Goal: Communication & Community: Answer question/provide support

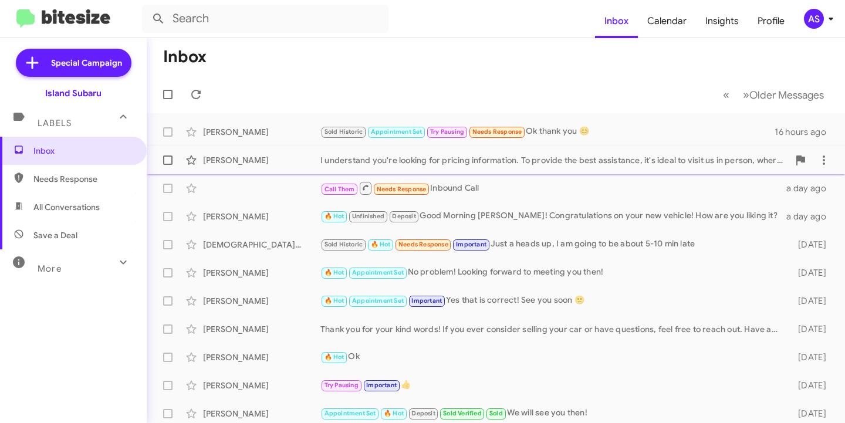
click at [279, 155] on div "[PERSON_NAME]" at bounding box center [261, 160] width 117 height 12
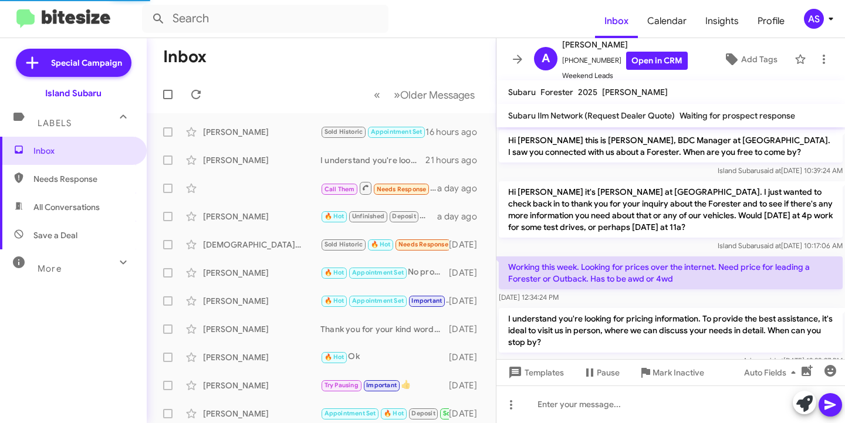
scroll to position [22, 0]
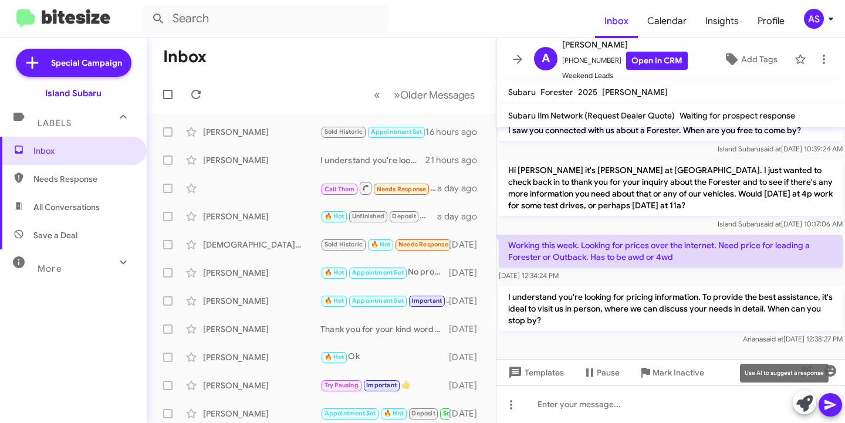
click at [800, 397] on icon at bounding box center [805, 404] width 16 height 16
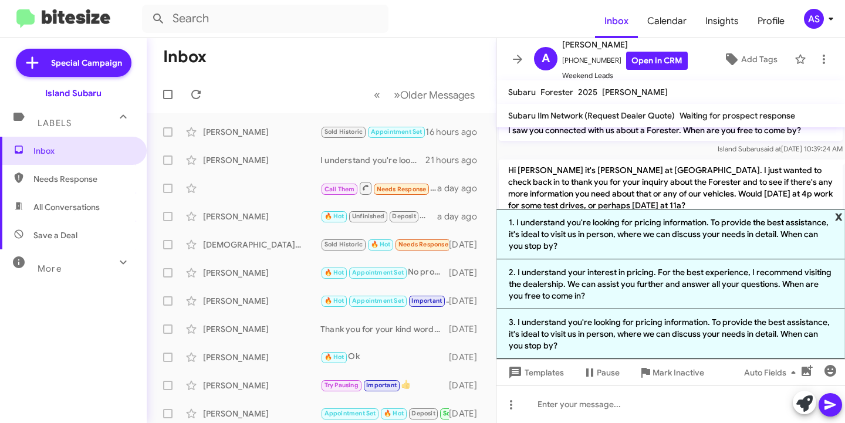
click at [839, 214] on span "x" at bounding box center [839, 216] width 8 height 14
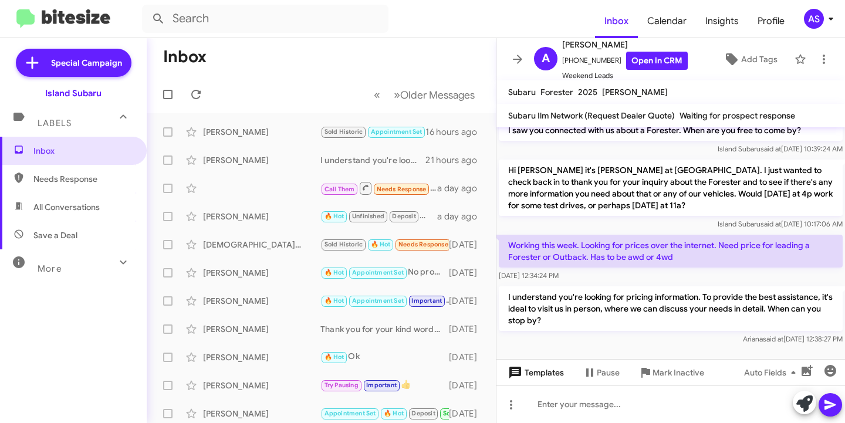
click at [542, 369] on span "Templates" at bounding box center [535, 372] width 58 height 21
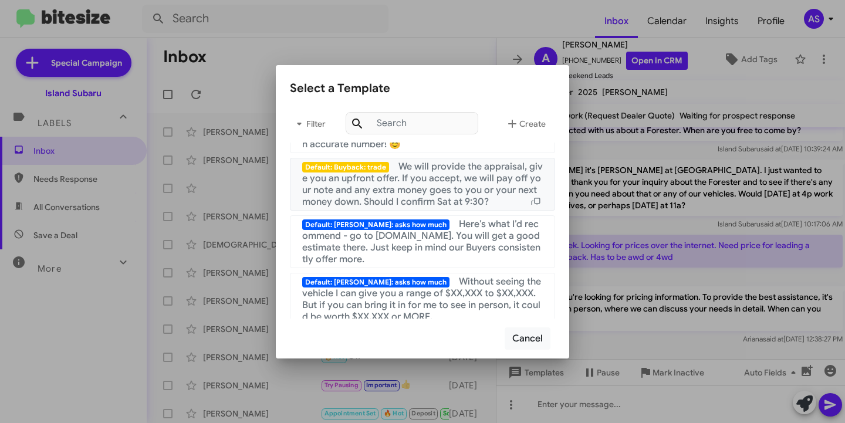
scroll to position [587, 0]
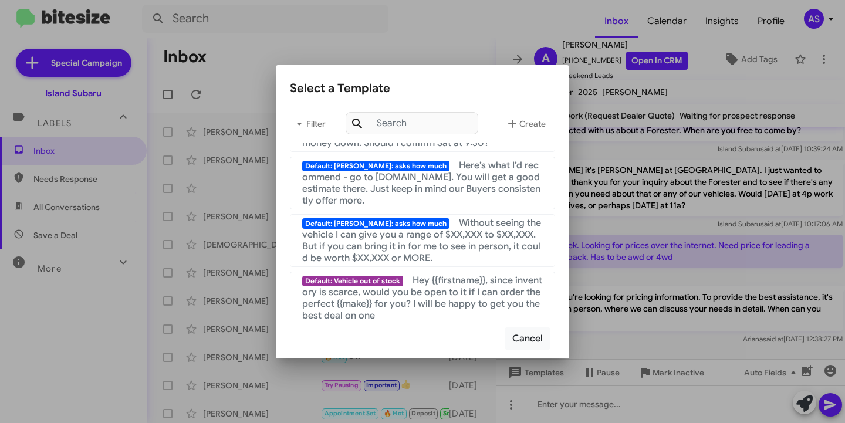
click at [708, 205] on div at bounding box center [422, 211] width 845 height 423
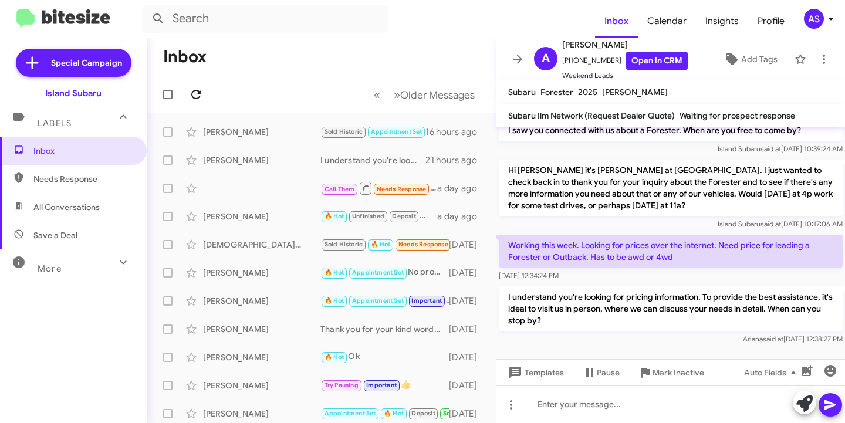
click at [195, 88] on icon at bounding box center [196, 94] width 14 height 14
click at [200, 93] on icon at bounding box center [195, 94] width 9 height 9
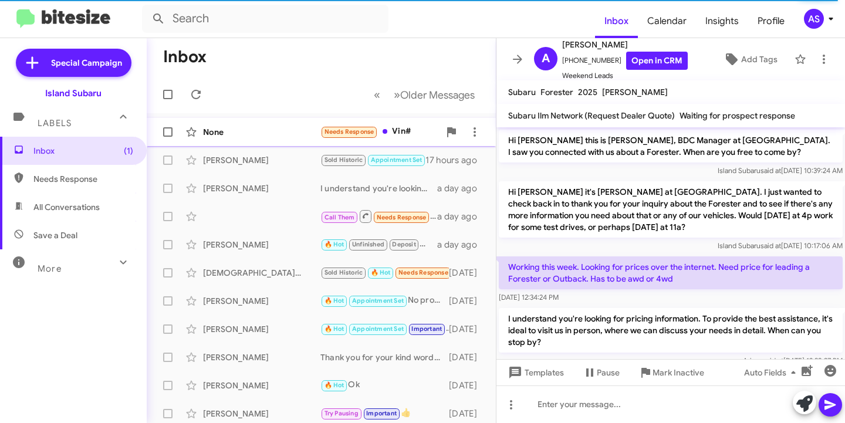
click at [230, 131] on div "None" at bounding box center [261, 132] width 117 height 12
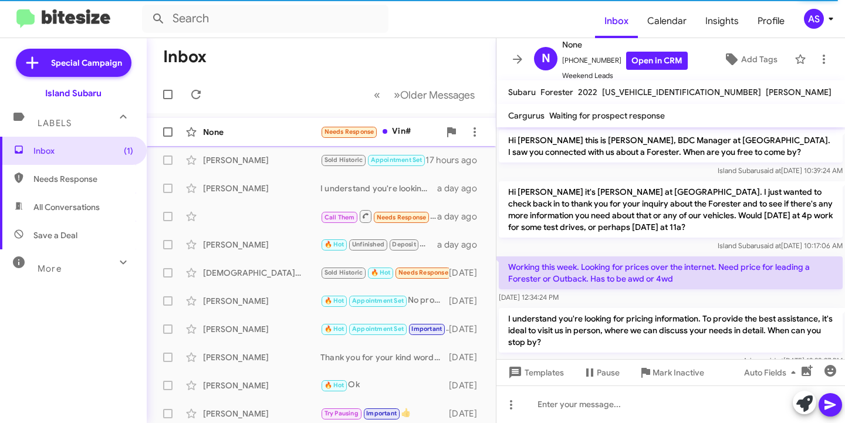
click at [239, 136] on div "None" at bounding box center [261, 132] width 117 height 12
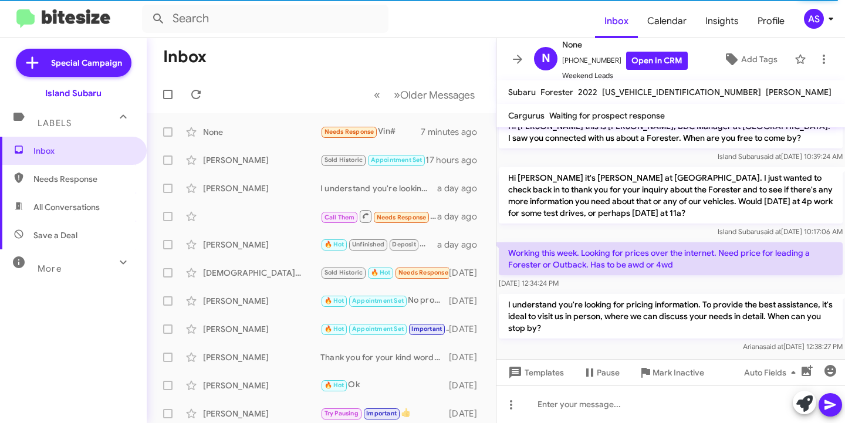
scroll to position [22, 0]
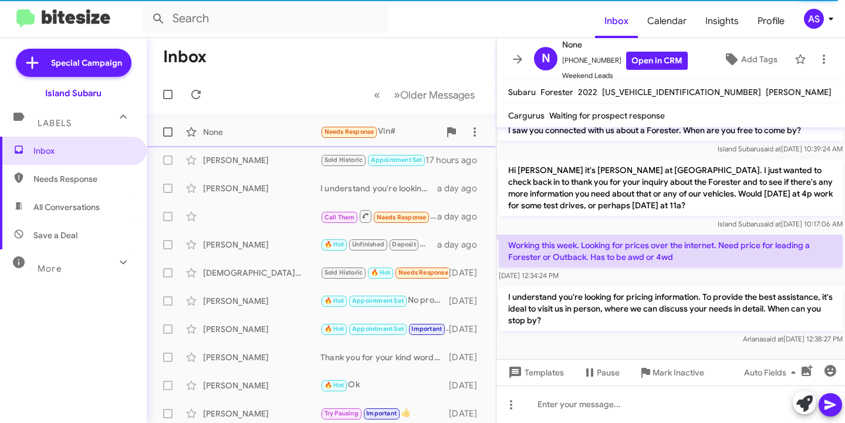
click at [211, 120] on span "None Needs Response Vin# 7 minutes ago" at bounding box center [321, 132] width 349 height 28
click at [235, 123] on div "None Needs Response Vin# 7 minutes ago" at bounding box center [321, 131] width 330 height 23
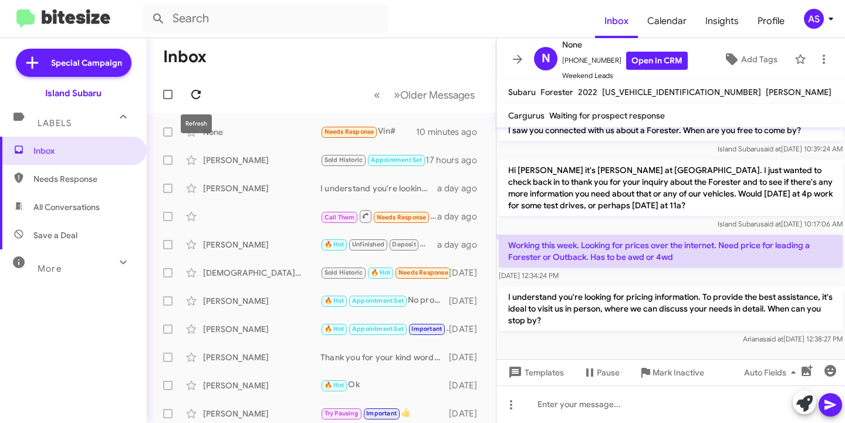
click at [187, 89] on span at bounding box center [195, 94] width 23 height 14
click at [281, 135] on div "None" at bounding box center [261, 132] width 117 height 12
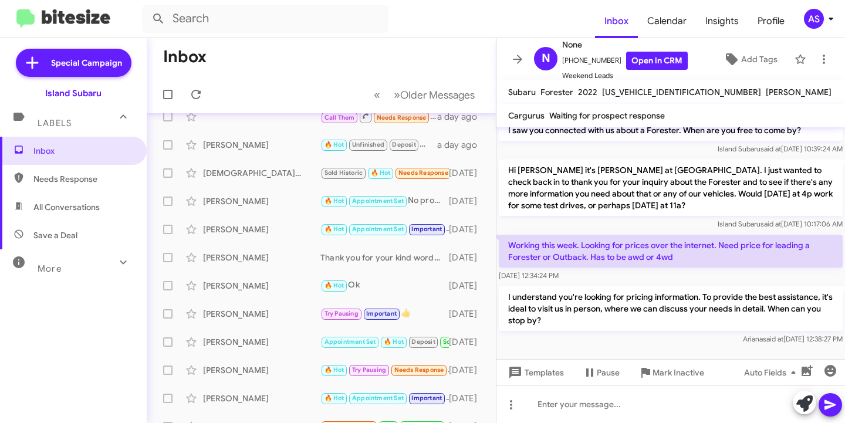
scroll to position [0, 0]
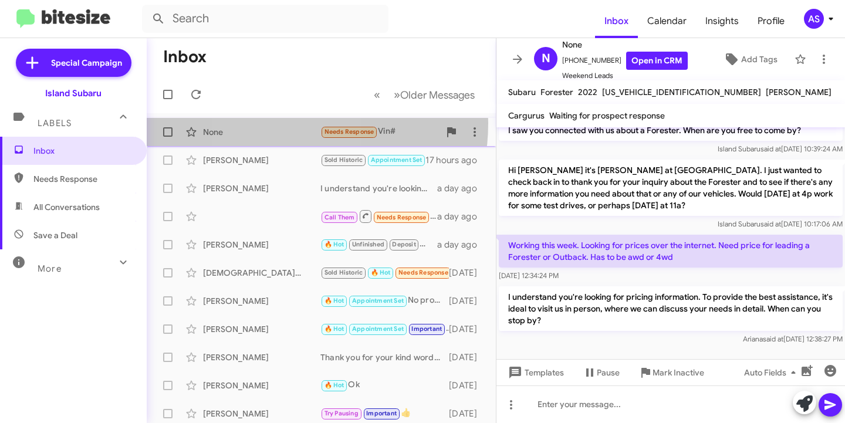
click at [276, 123] on div "None Needs Response Vin# 10 minutes ago" at bounding box center [321, 131] width 330 height 23
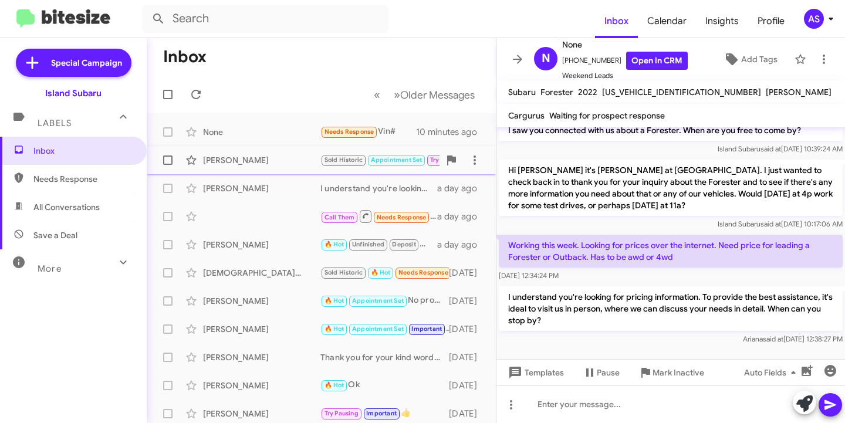
click at [262, 154] on div "[PERSON_NAME]" at bounding box center [261, 160] width 117 height 12
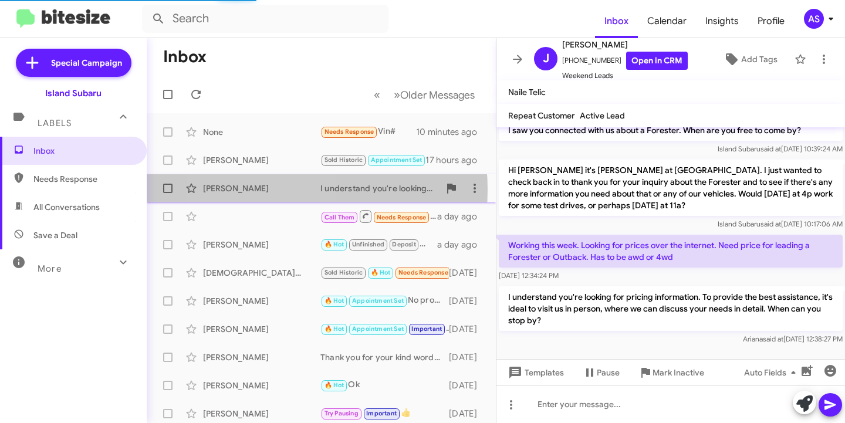
click at [262, 190] on div "[PERSON_NAME]" at bounding box center [261, 189] width 117 height 12
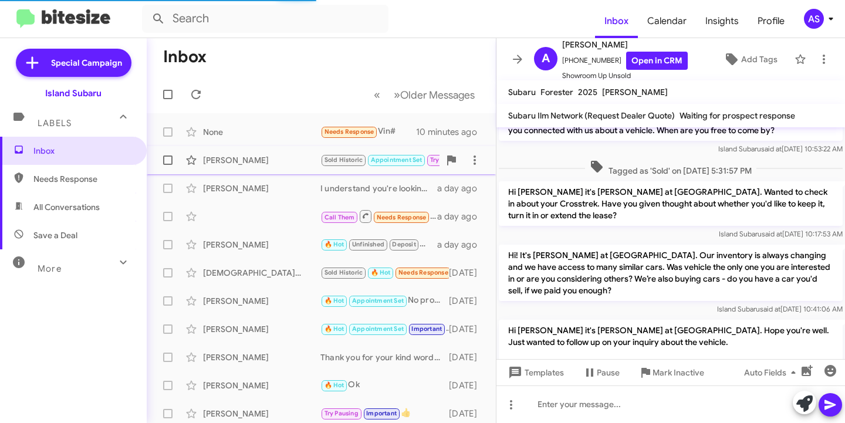
scroll to position [403, 0]
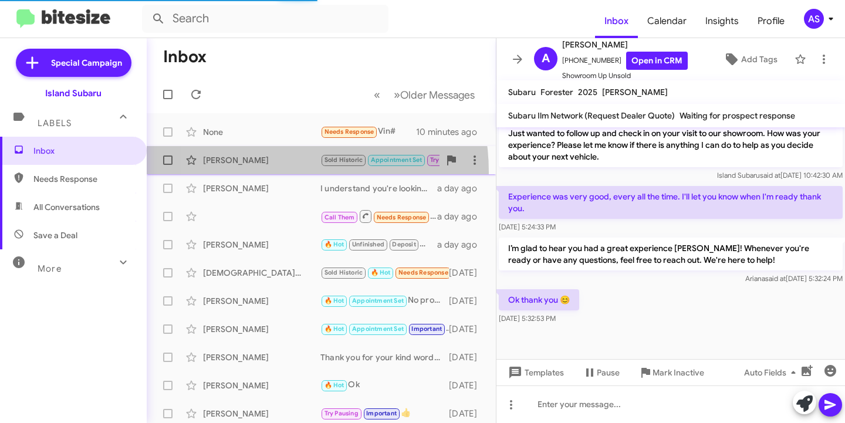
click at [260, 172] on span "[PERSON_NAME] Sold Historic Appointment Set Try Pausing Needs Response Ok thank…" at bounding box center [321, 160] width 349 height 28
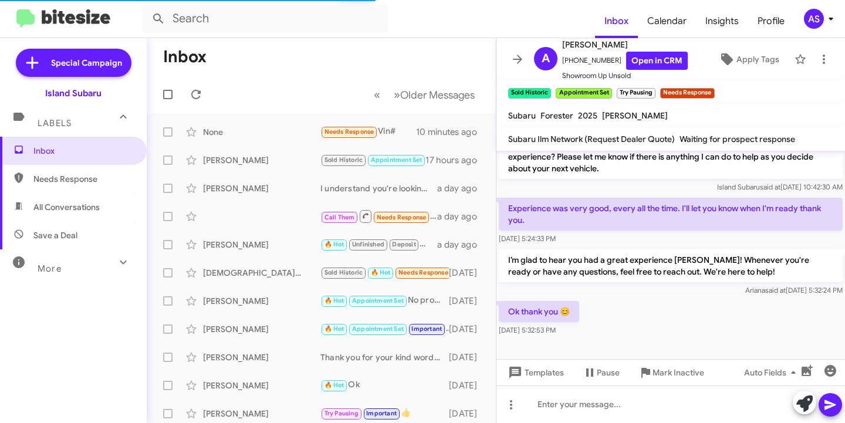
click at [267, 114] on mat-action-list "None Needs Response Vin# 10 minutes ago [PERSON_NAME] Sold Historic Appointment…" at bounding box center [321, 397] width 349 height 568
click at [262, 128] on div "None" at bounding box center [261, 132] width 117 height 12
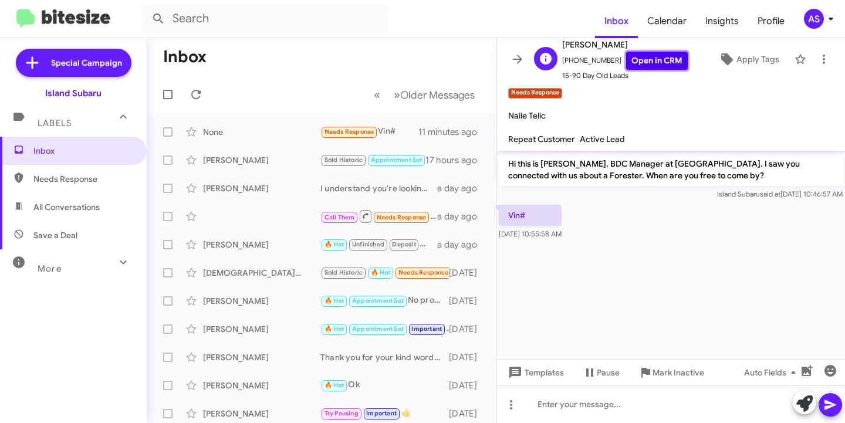
click at [628, 60] on link "Open in CRM" at bounding box center [657, 61] width 62 height 18
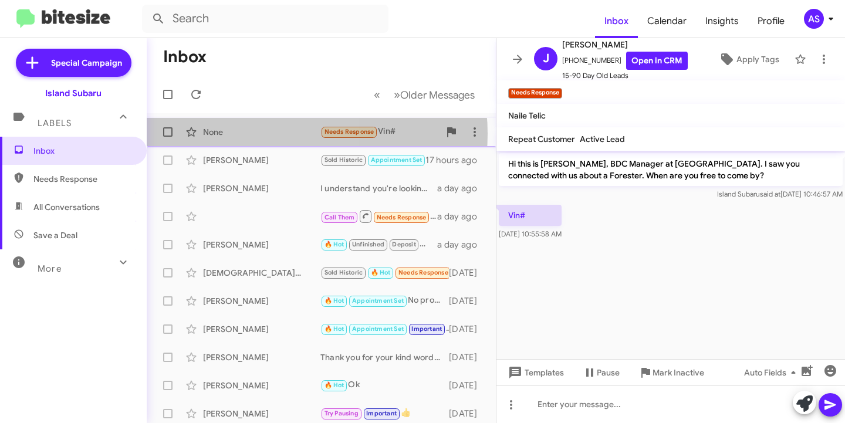
click at [274, 134] on div "None" at bounding box center [261, 132] width 117 height 12
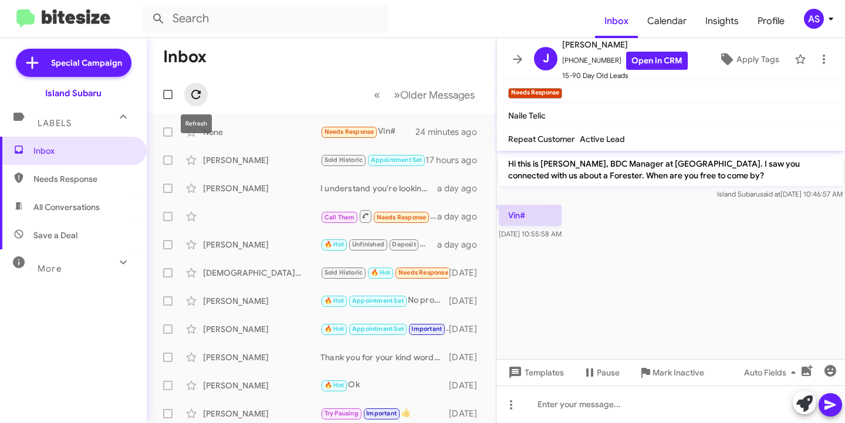
click at [202, 89] on icon at bounding box center [196, 94] width 14 height 14
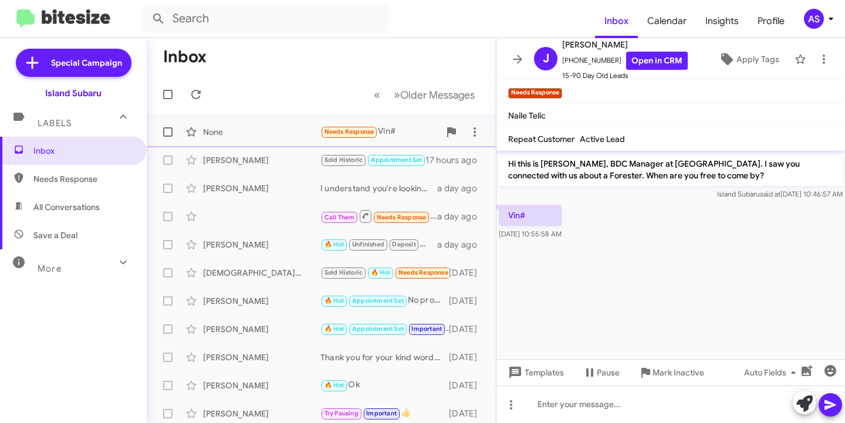
click at [247, 139] on div "None Needs Response Vin# 24 minutes ago" at bounding box center [321, 131] width 330 height 23
